Goal: Task Accomplishment & Management: Use online tool/utility

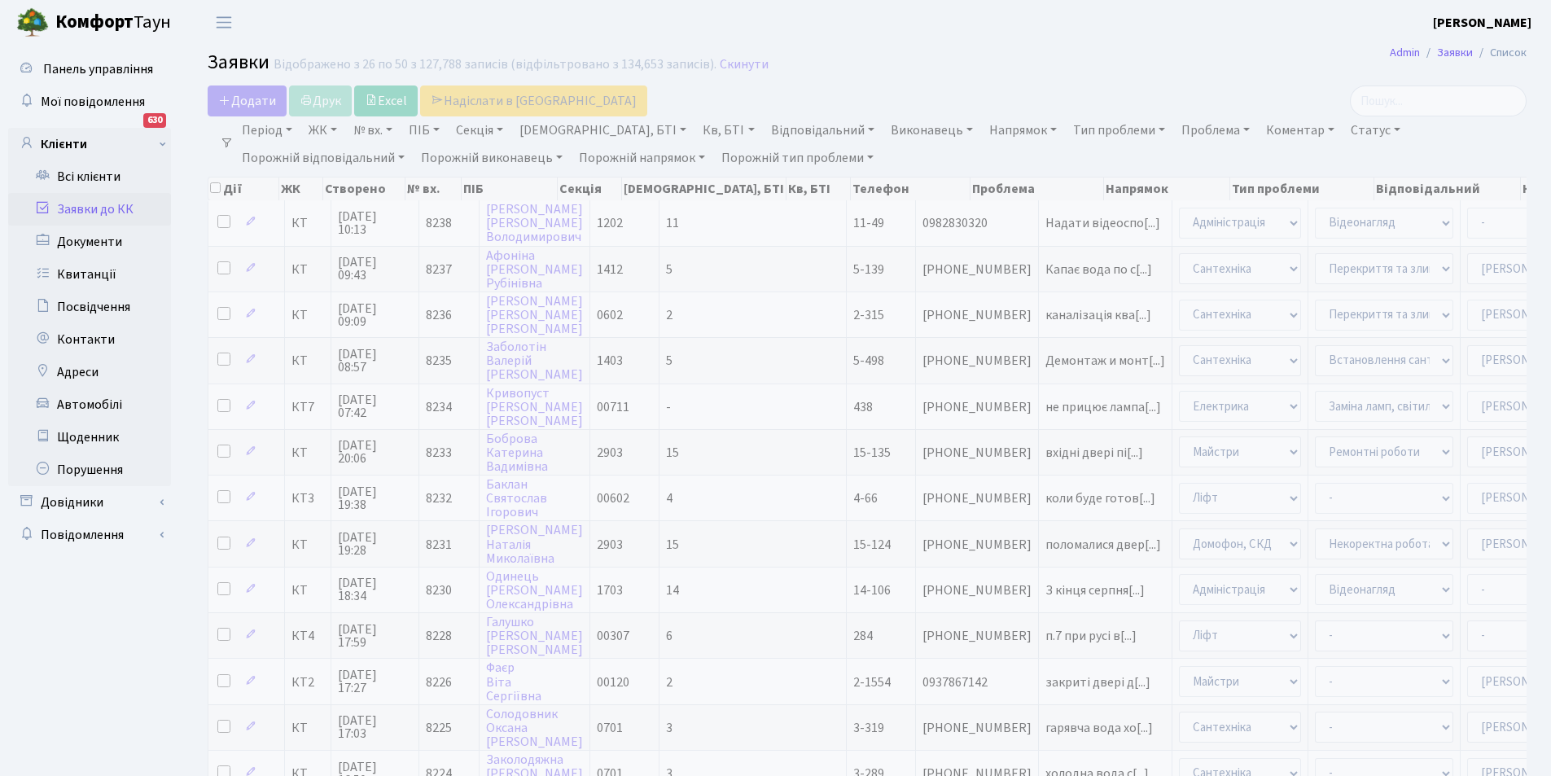
select select "25"
click at [696, 132] on link "Кв, БТІ" at bounding box center [728, 130] width 64 height 28
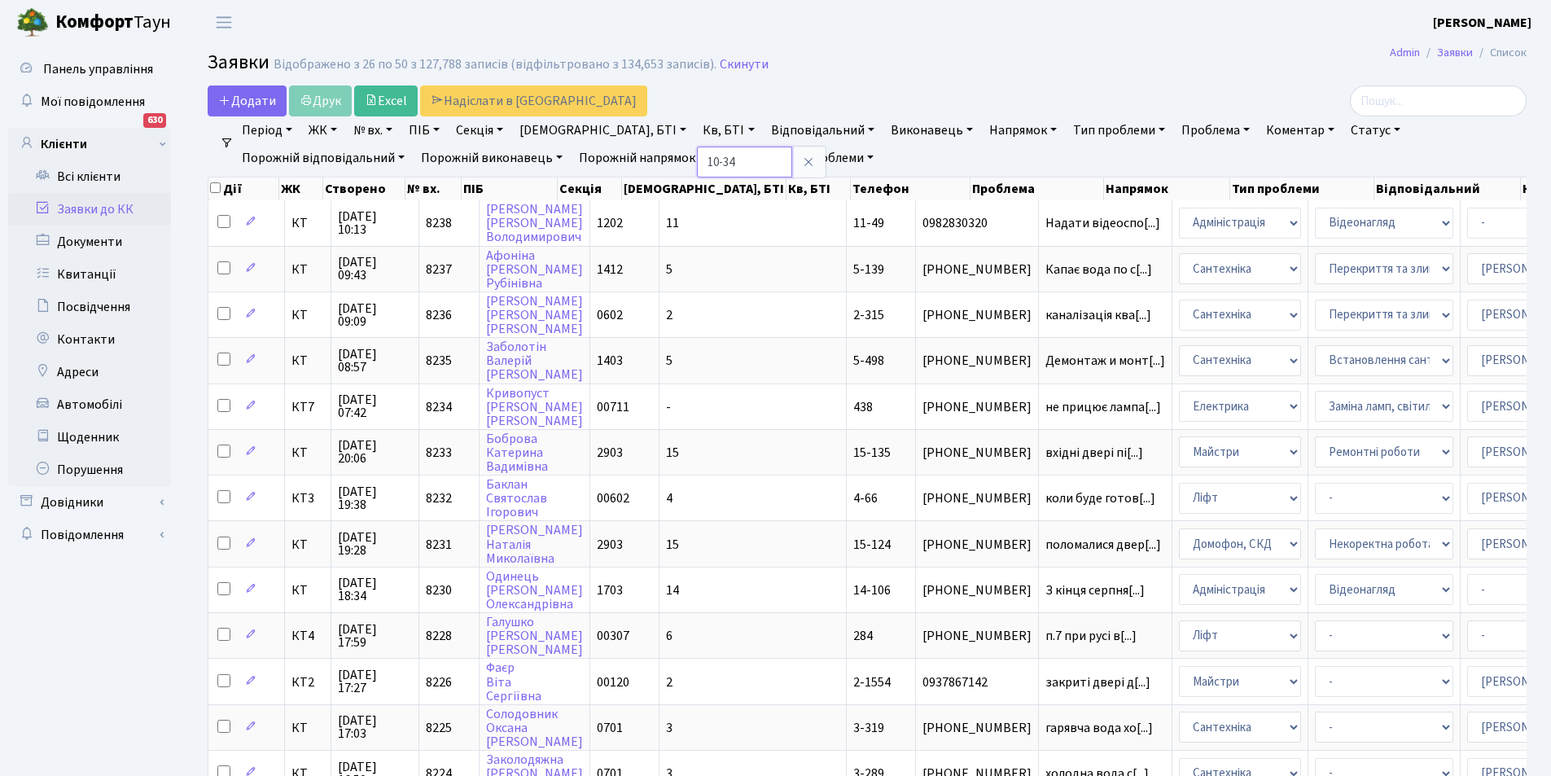
type input "10-34"
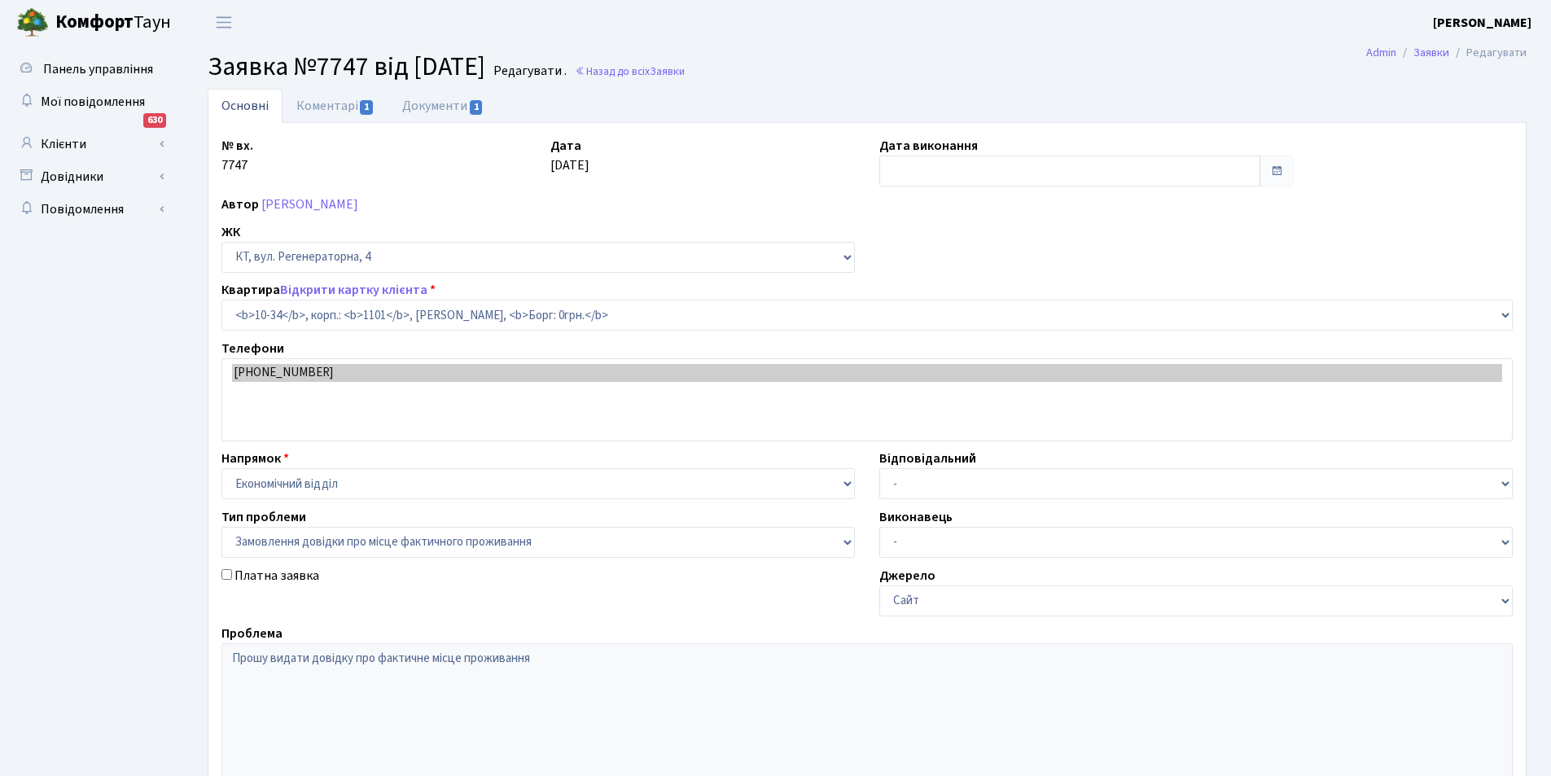
select select "6603"
select select "8"
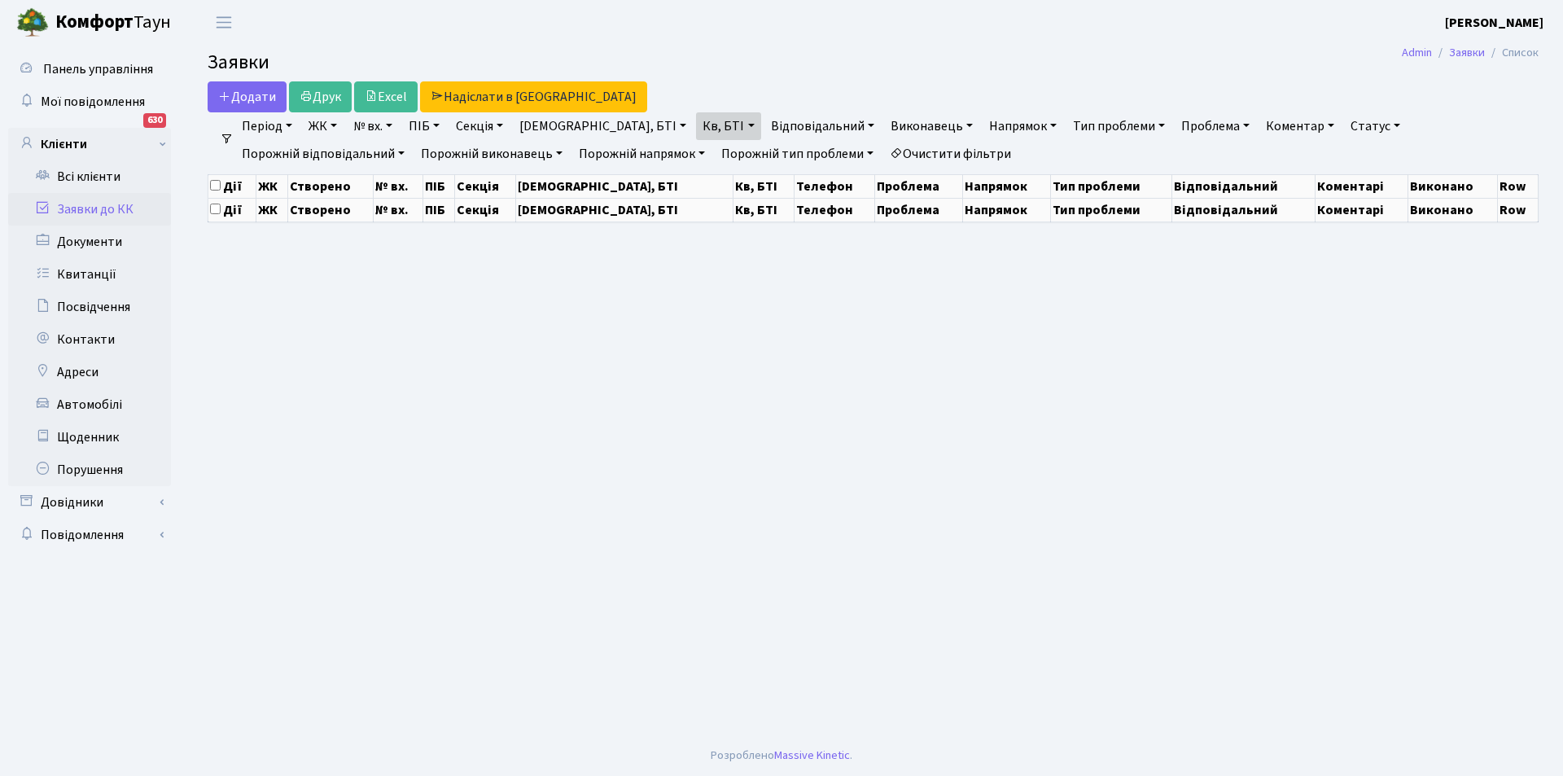
select select "25"
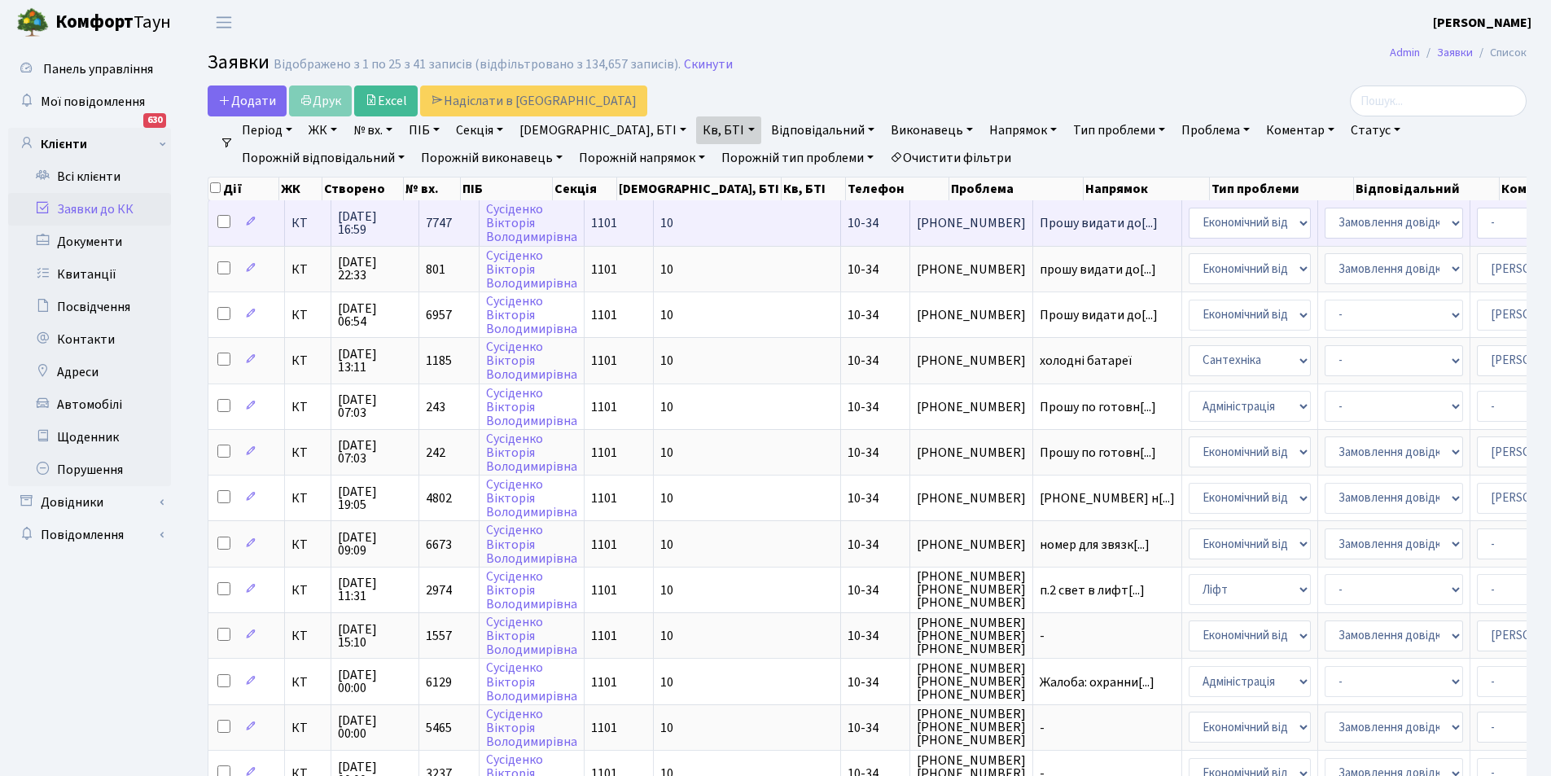
click at [707, 220] on td "10" at bounding box center [747, 222] width 187 height 45
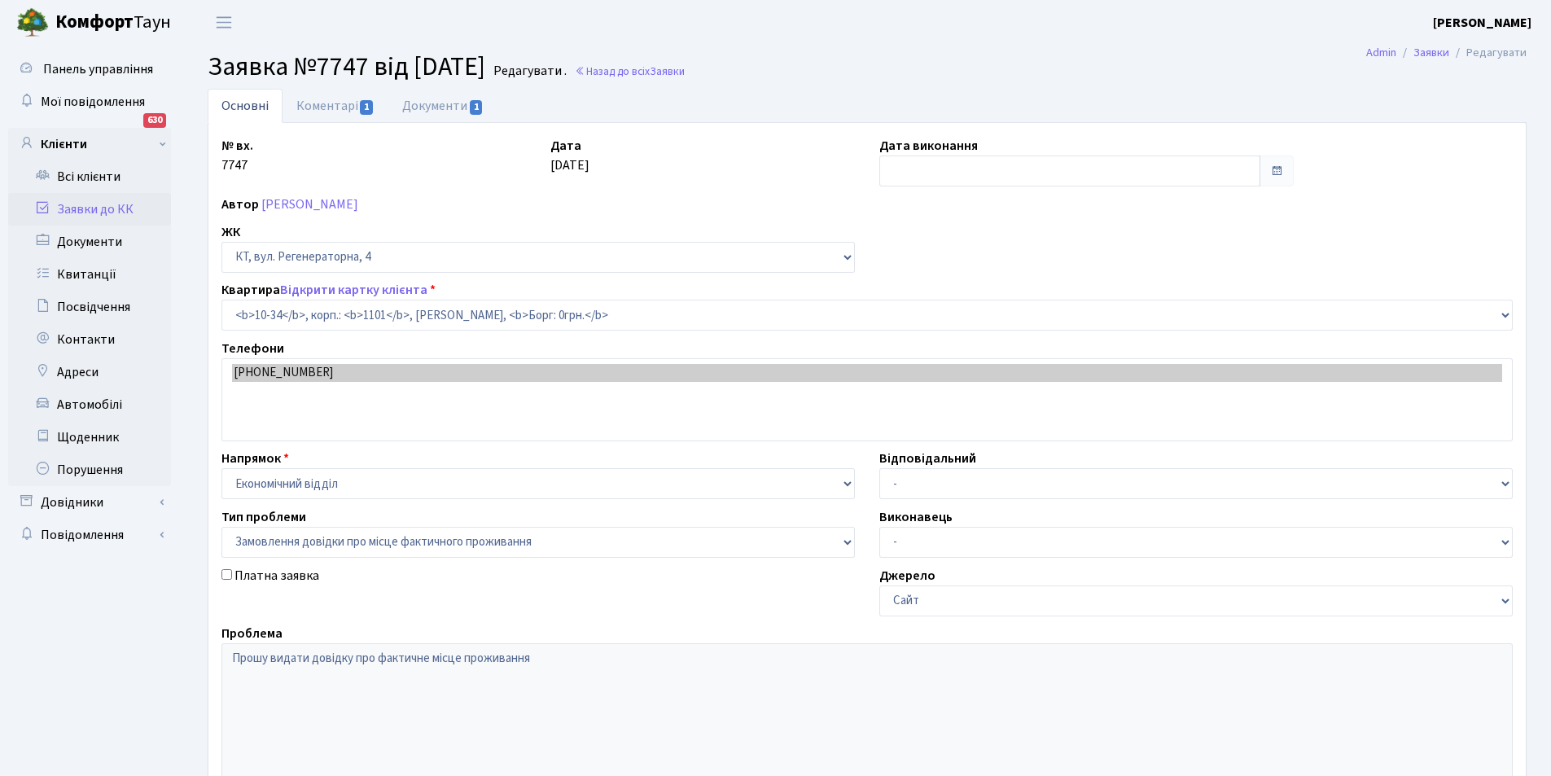
select select "6603"
select select "8"
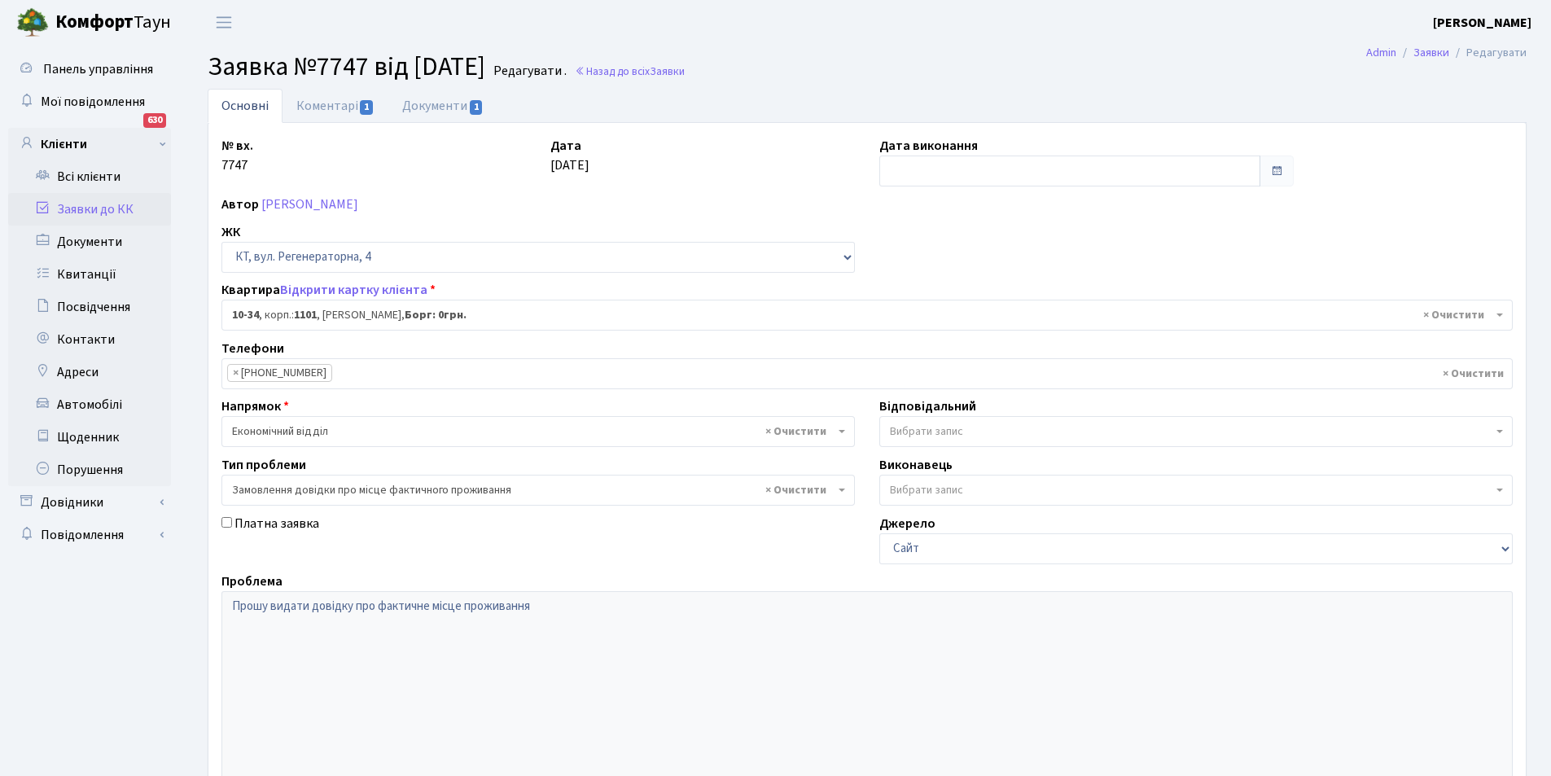
click at [466, 375] on input "search" at bounding box center [413, 373] width 163 height 29
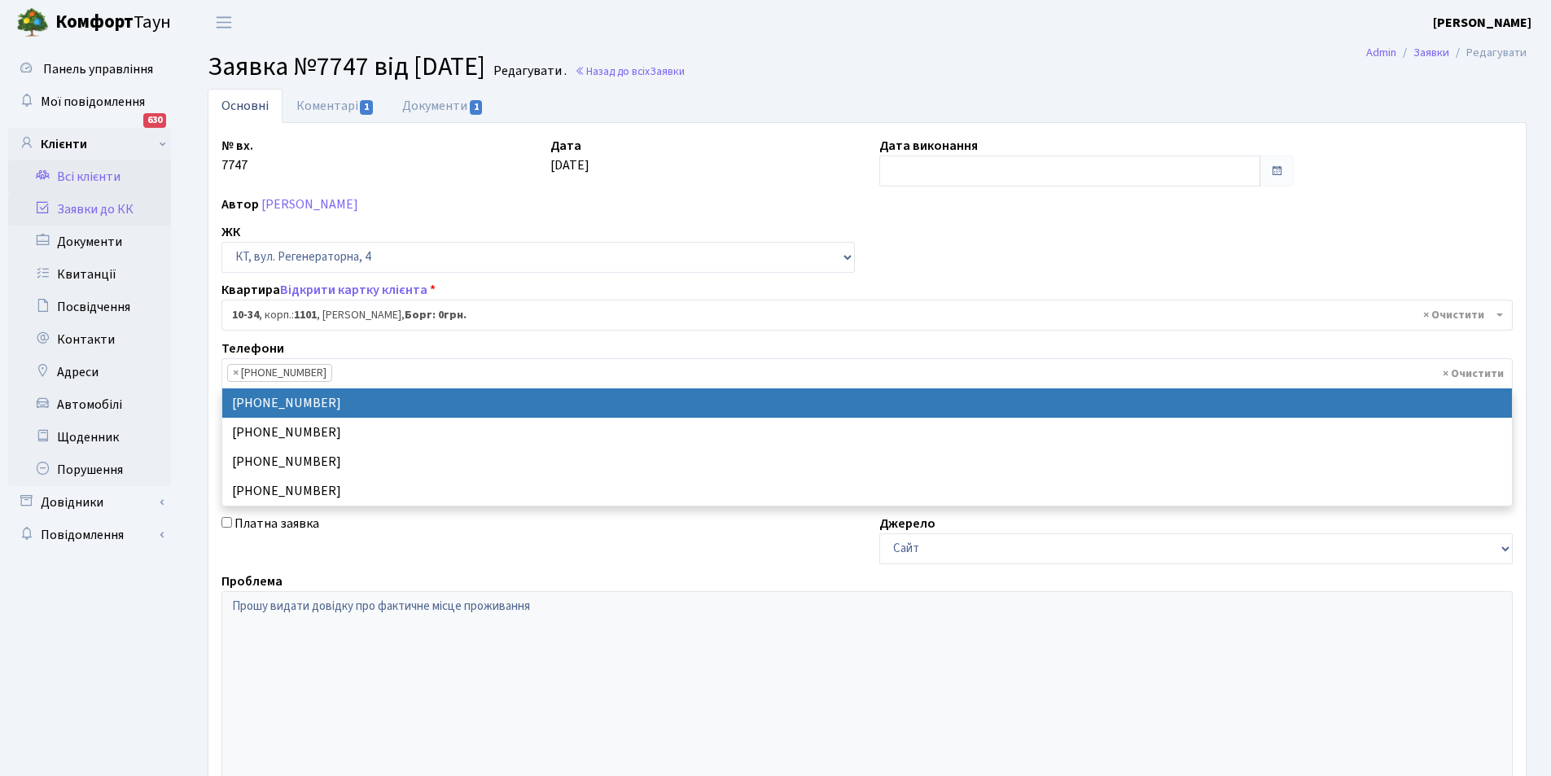
click at [98, 171] on link "Всі клієнти" at bounding box center [89, 176] width 163 height 33
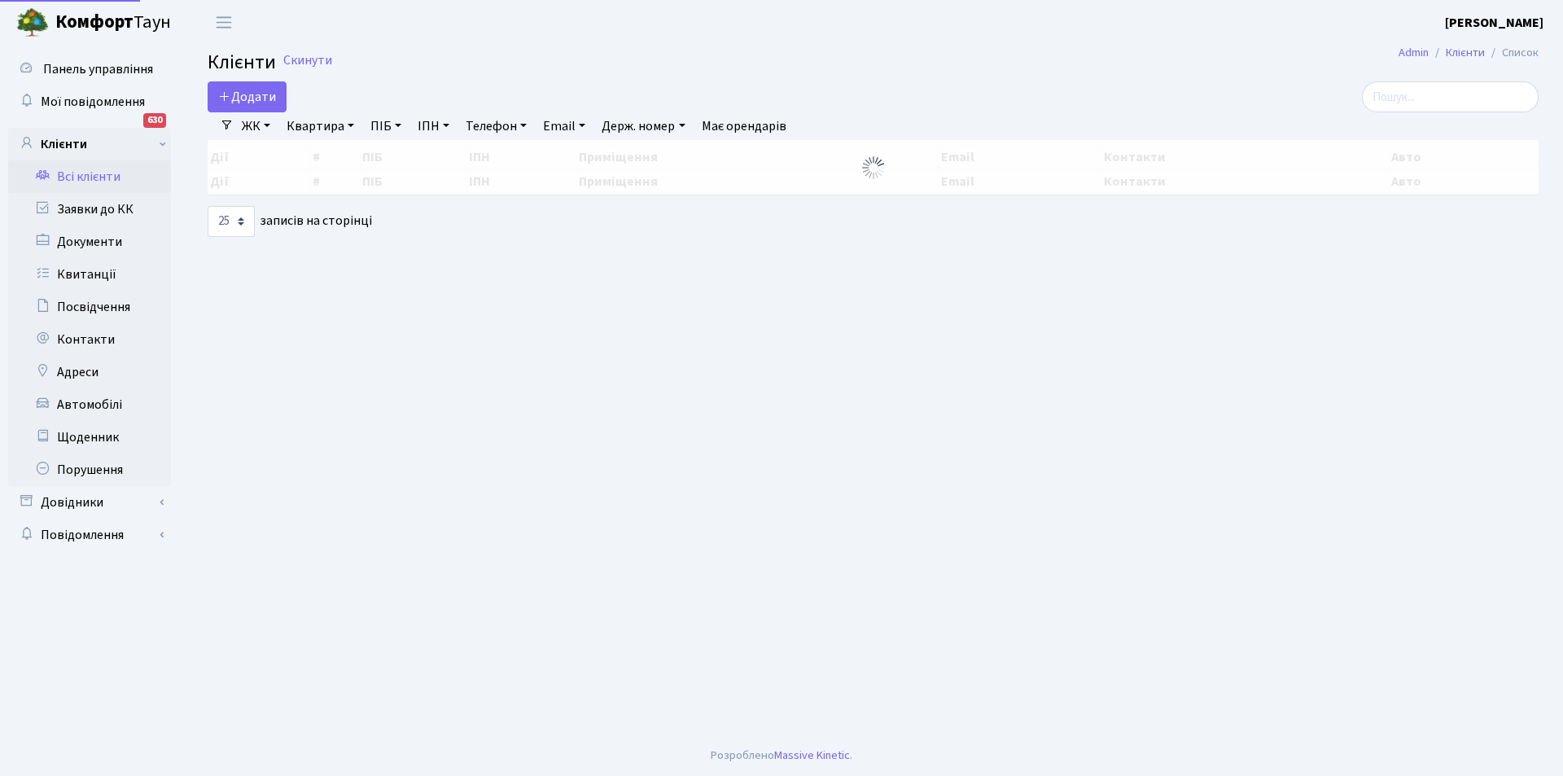
select select "25"
